Goal: Book appointment/travel/reservation

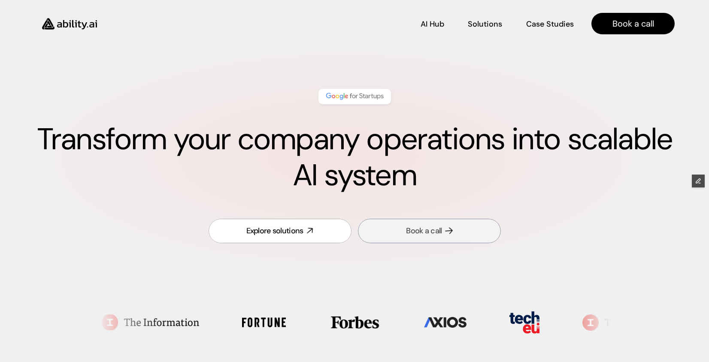
click at [422, 237] on link "Book a call" at bounding box center [429, 231] width 143 height 24
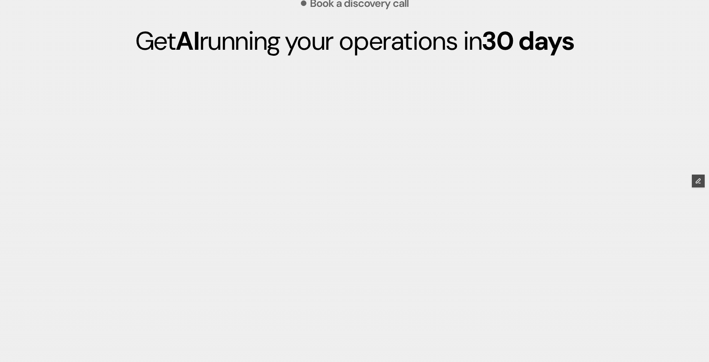
scroll to position [2351, 0]
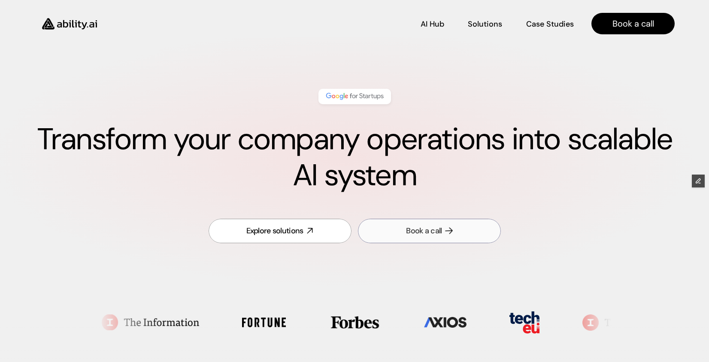
click at [413, 228] on div "Book a call" at bounding box center [424, 231] width 36 height 11
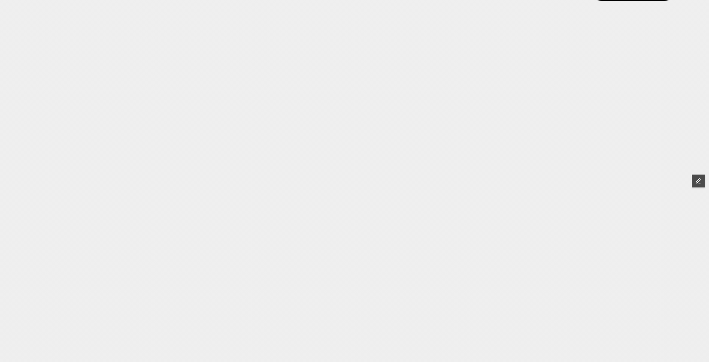
scroll to position [2474, 0]
